Goal: Find specific page/section: Find specific page/section

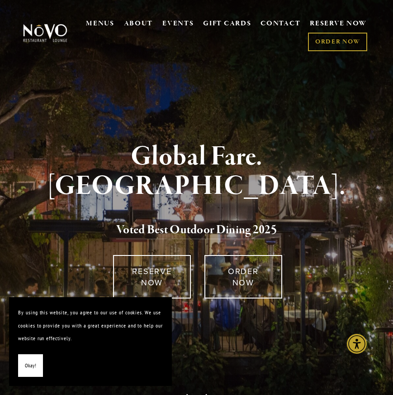
click at [37, 365] on button "Okay!" at bounding box center [30, 365] width 25 height 23
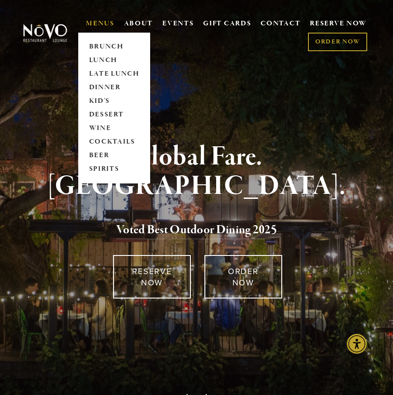
click at [95, 24] on link "MENUS" at bounding box center [100, 23] width 29 height 9
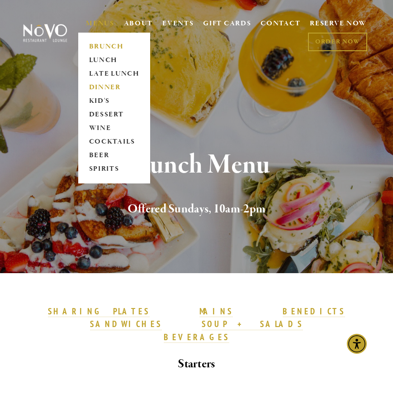
click at [95, 85] on link "DINNER" at bounding box center [114, 88] width 57 height 14
